Goal: Transaction & Acquisition: Purchase product/service

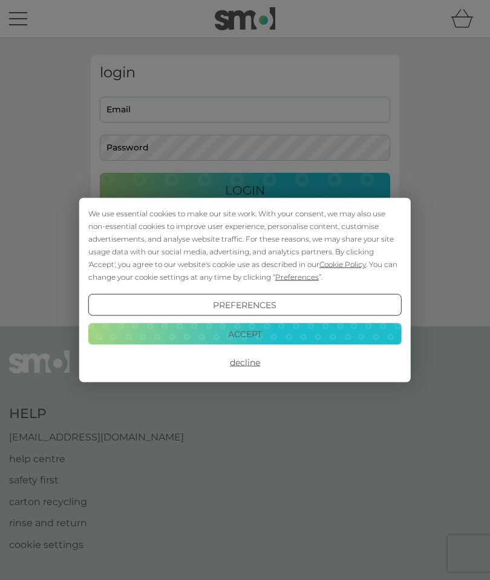
click at [206, 331] on button "Accept" at bounding box center [244, 334] width 313 height 22
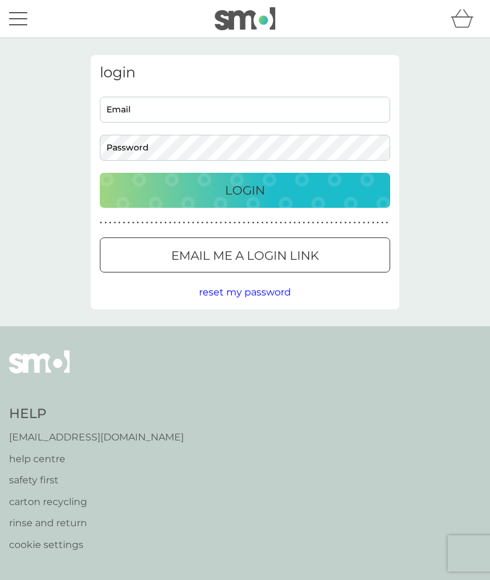
click at [148, 108] on input "Email" at bounding box center [245, 110] width 290 height 26
type input "lorna.stephen@yahoo.co.uk"
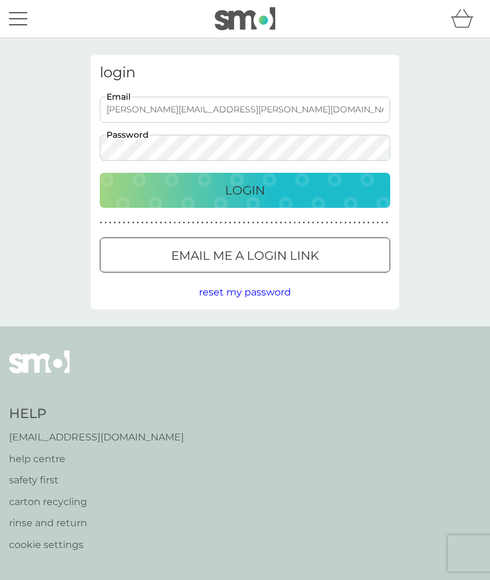
click at [336, 192] on div "Login" at bounding box center [245, 190] width 266 height 19
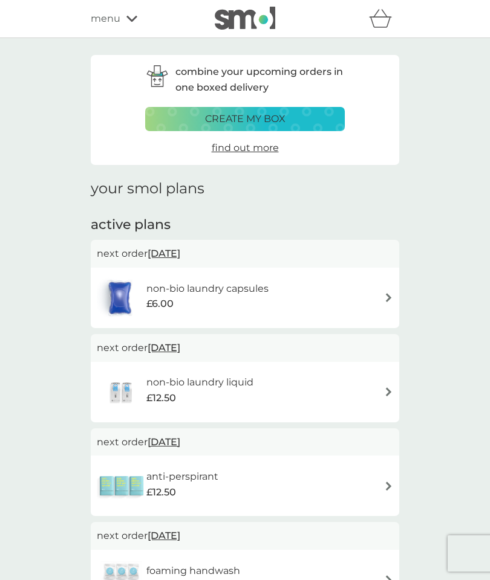
click at [208, 120] on p "create my box" at bounding box center [245, 119] width 80 height 16
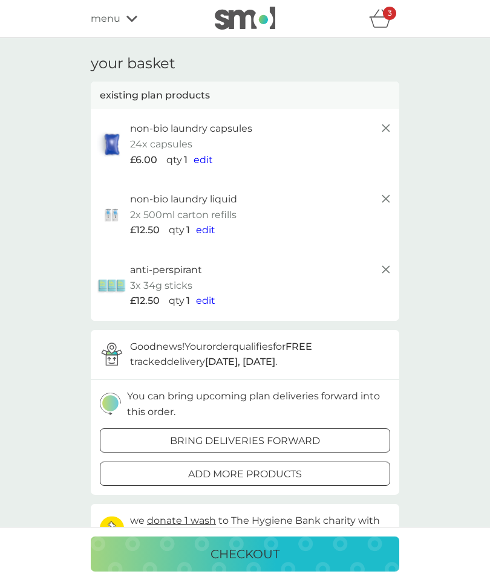
click at [384, 193] on icon at bounding box center [385, 199] width 15 height 15
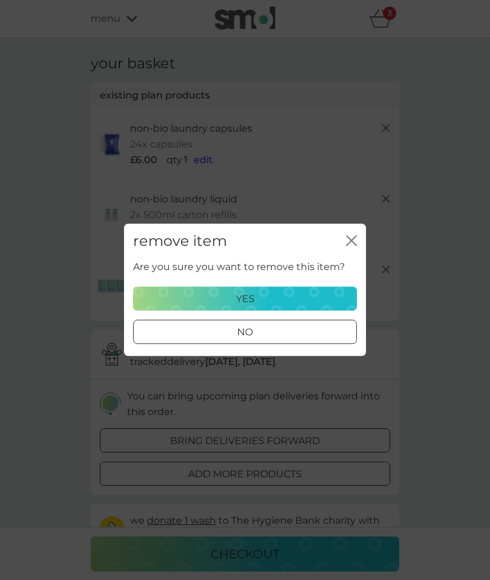
click at [328, 299] on div "yes" at bounding box center [245, 299] width 208 height 16
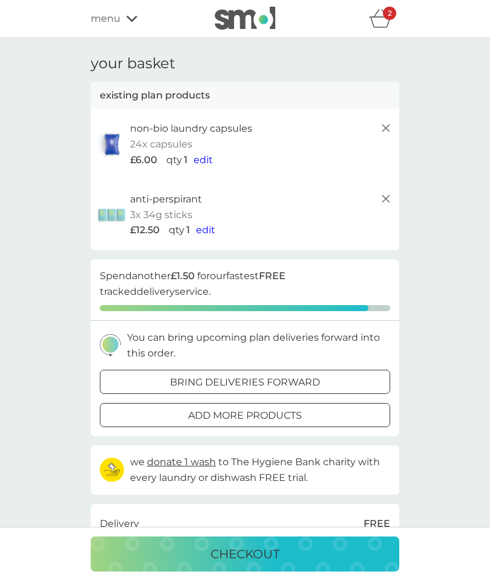
click at [383, 197] on icon at bounding box center [385, 199] width 15 height 15
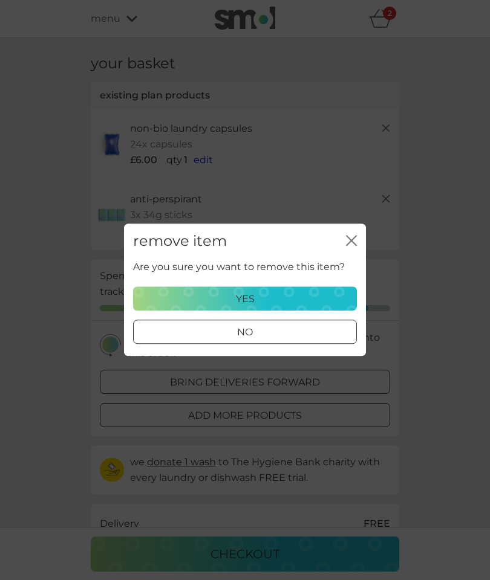
click at [325, 293] on div "yes" at bounding box center [245, 299] width 208 height 16
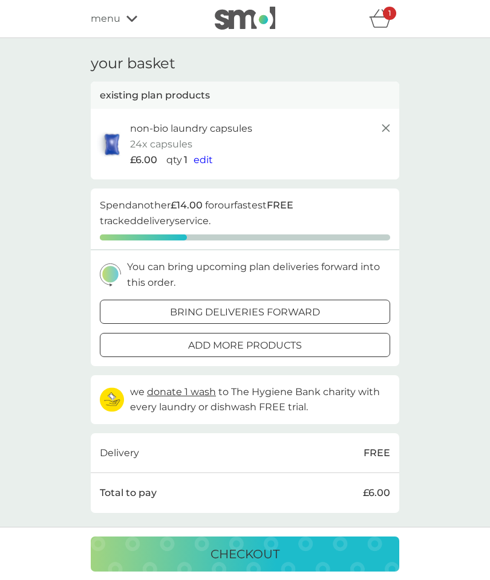
click at [155, 305] on div "bring deliveries forward" at bounding box center [244, 313] width 289 height 16
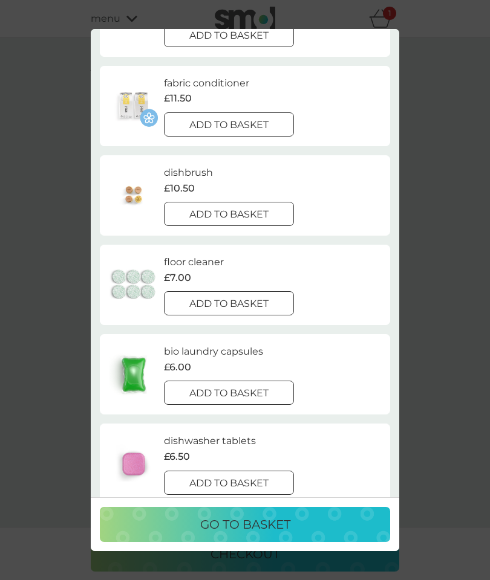
scroll to position [451, 0]
click at [198, 386] on p "add to basket" at bounding box center [228, 394] width 79 height 16
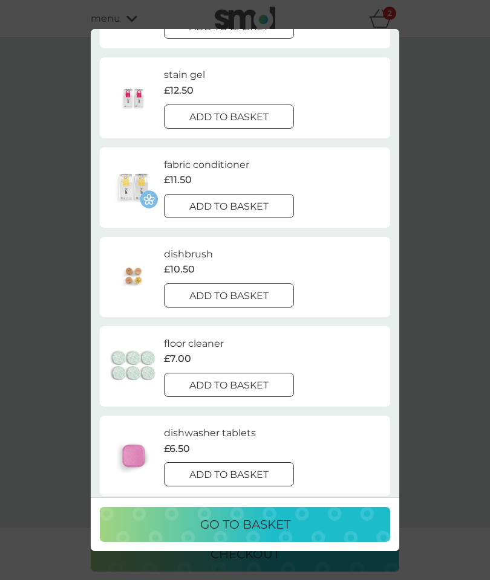
scroll to position [362, 0]
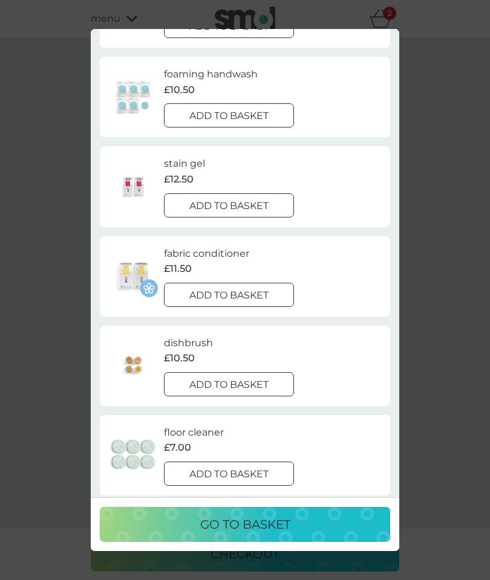
click at [204, 108] on p "add to basket" at bounding box center [228, 116] width 79 height 16
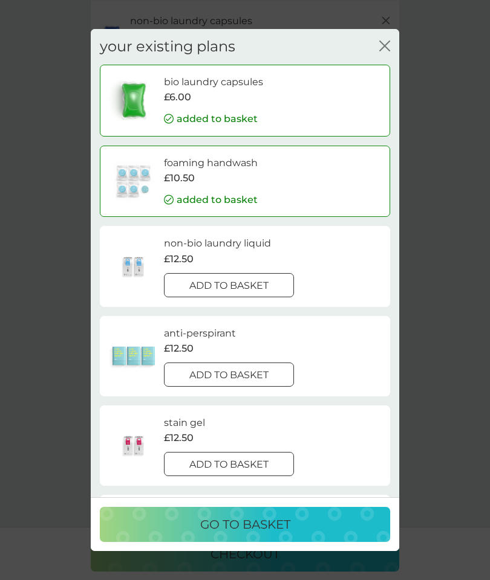
scroll to position [0, 0]
click at [185, 534] on div "go to basket" at bounding box center [245, 524] width 266 height 19
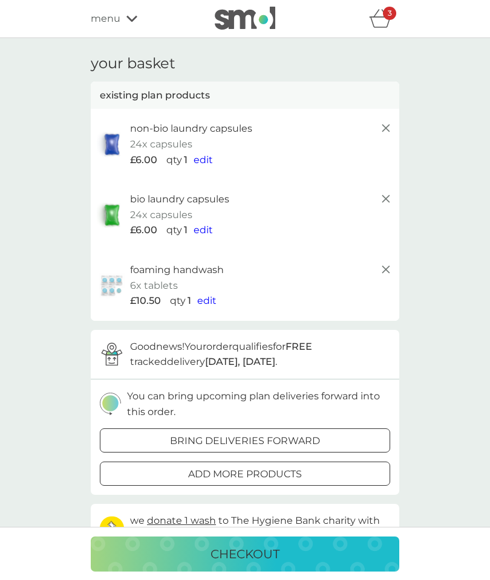
click at [199, 225] on span "edit" at bounding box center [202, 229] width 19 height 11
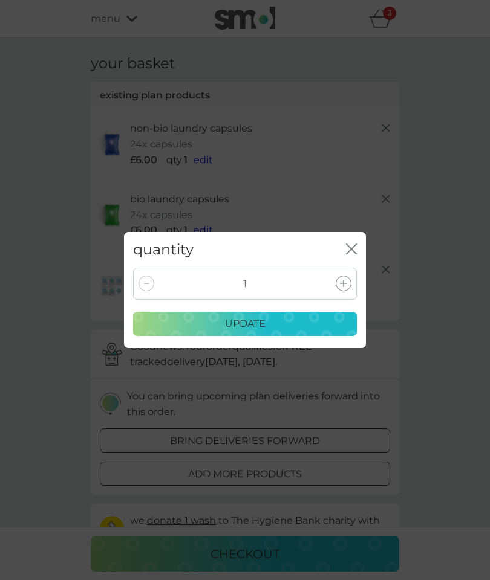
click at [340, 284] on icon at bounding box center [343, 283] width 7 height 7
click at [331, 326] on div "update" at bounding box center [245, 324] width 208 height 16
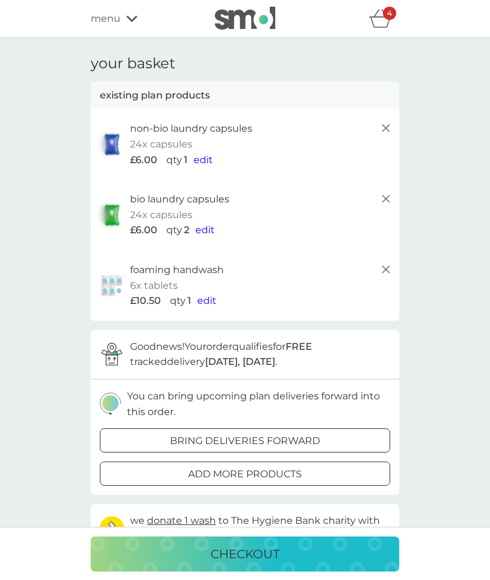
click at [112, 19] on span "menu" at bounding box center [106, 19] width 30 height 16
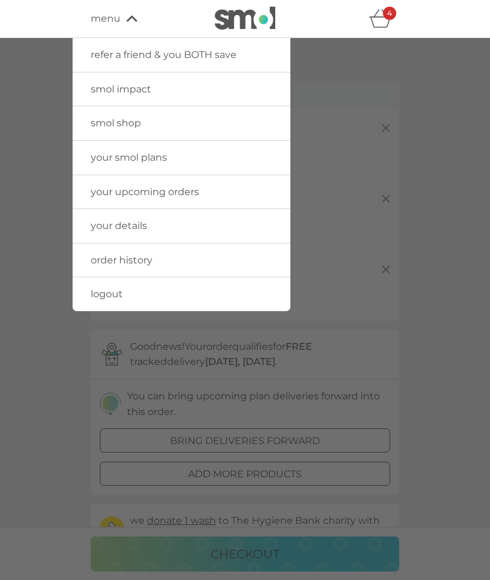
scroll to position [1, 0]
click at [122, 119] on span "smol shop" at bounding box center [116, 121] width 50 height 11
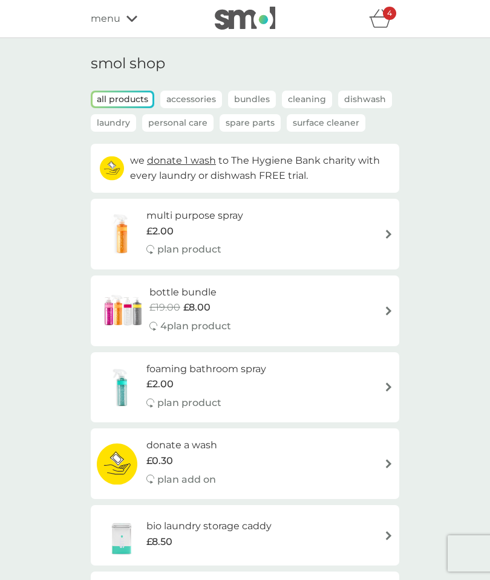
click at [387, 13] on p "4" at bounding box center [389, 13] width 5 height 0
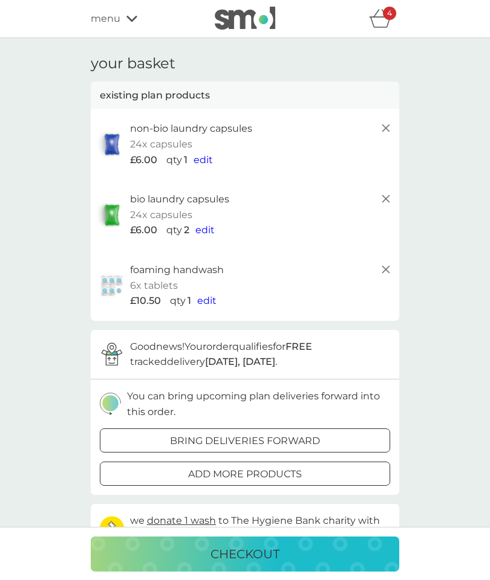
click at [224, 546] on p "checkout" at bounding box center [244, 554] width 69 height 19
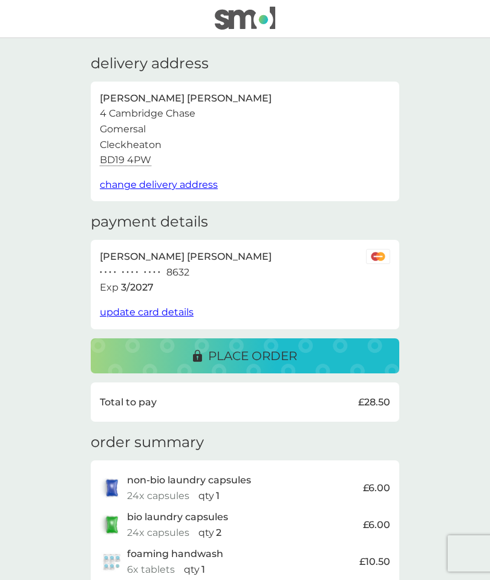
click at [314, 353] on div "place order" at bounding box center [245, 355] width 284 height 19
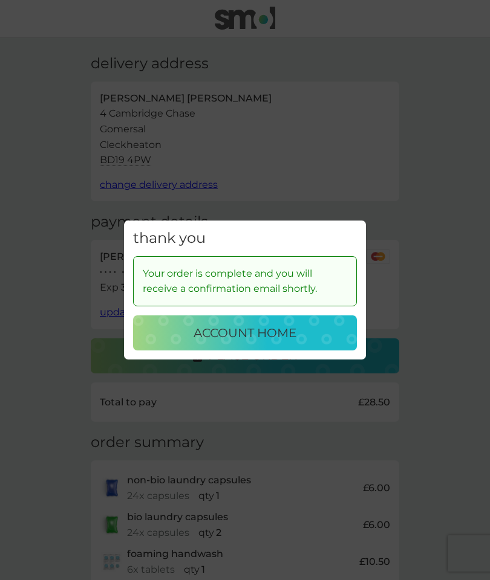
click at [312, 330] on div "account home" at bounding box center [244, 332] width 199 height 19
